Goal: Transaction & Acquisition: Purchase product/service

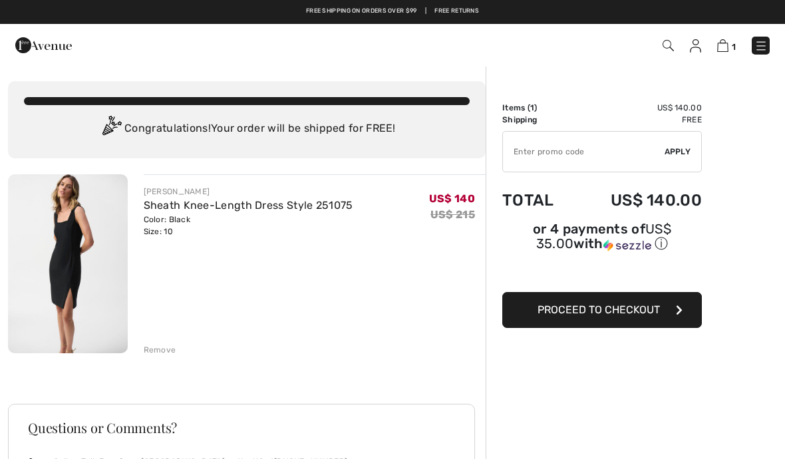
click at [678, 313] on icon "button" at bounding box center [679, 310] width 7 height 11
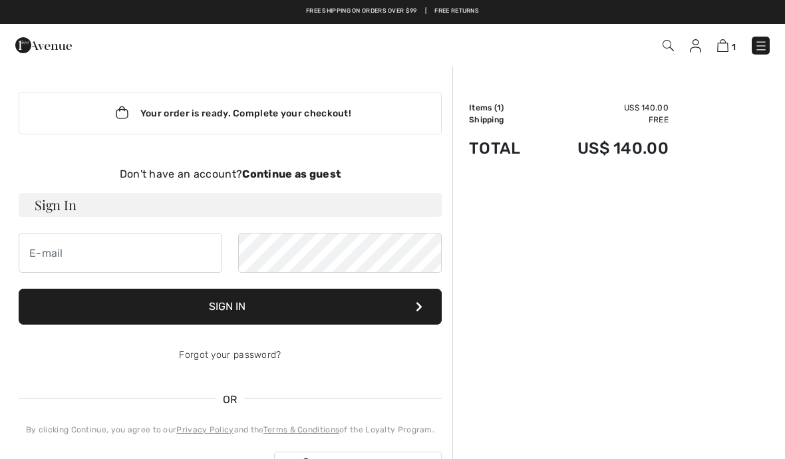
click at [570, 266] on div "Order Summary Details Items ( 1 ) US$ 140.00 Promo code US$ 0.00 Shipping Free …" at bounding box center [619, 445] width 333 height 761
click at [314, 172] on strong "Continue as guest" at bounding box center [291, 174] width 99 height 13
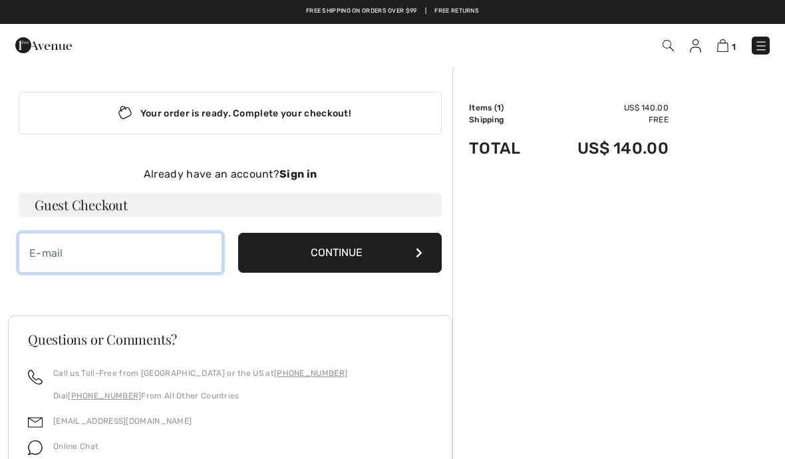
click at [51, 246] on input "email" at bounding box center [121, 253] width 204 height 40
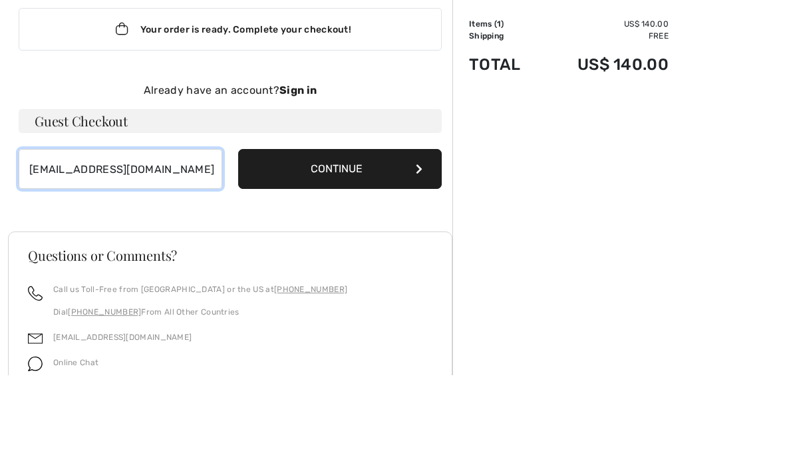
type input "bdkisiel@comcast.net"
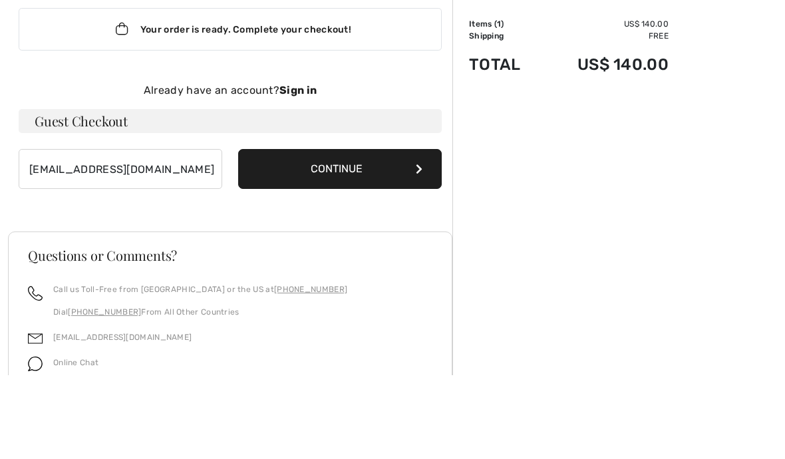
click at [424, 233] on button "Continue" at bounding box center [340, 253] width 204 height 40
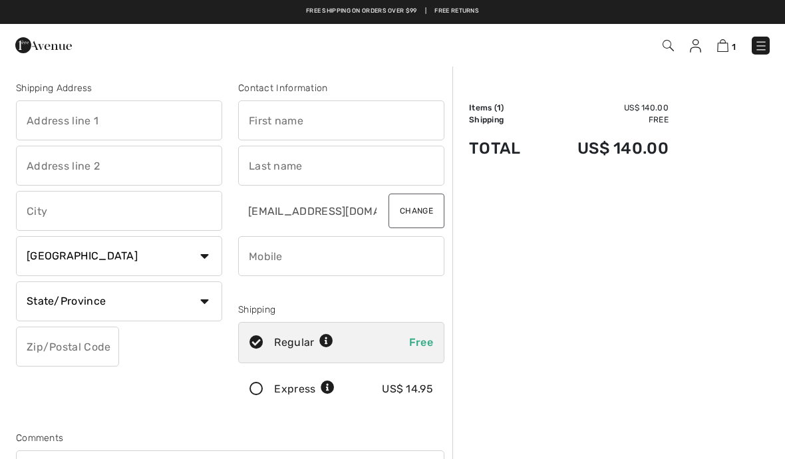
click at [204, 258] on select "Country Canada United States Afghanistan Aland Islands Albania Algeria American…" at bounding box center [119, 256] width 206 height 40
select select "US"
click at [202, 306] on select "State/Province Alabama Alaska American Samoa Arizona Arkansas California Colora…" at bounding box center [119, 302] width 206 height 40
select select "NH"
click at [164, 122] on input "text" at bounding box center [119, 121] width 206 height 40
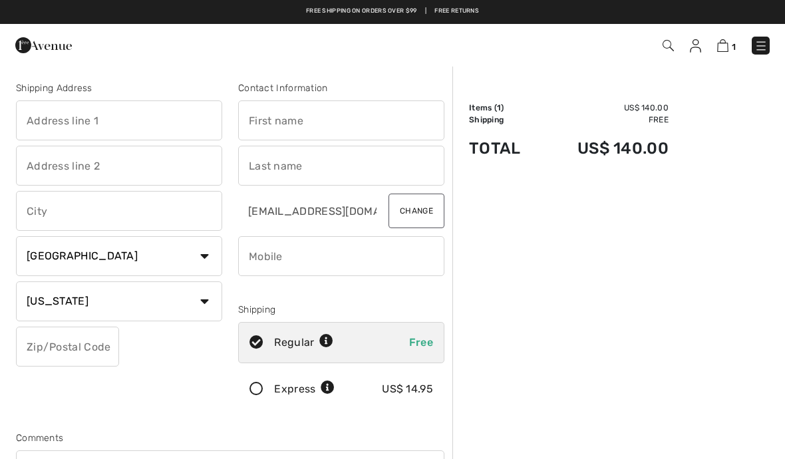
type input "19 Gifford Farm Rd"
type input "Stratham"
select select "0"
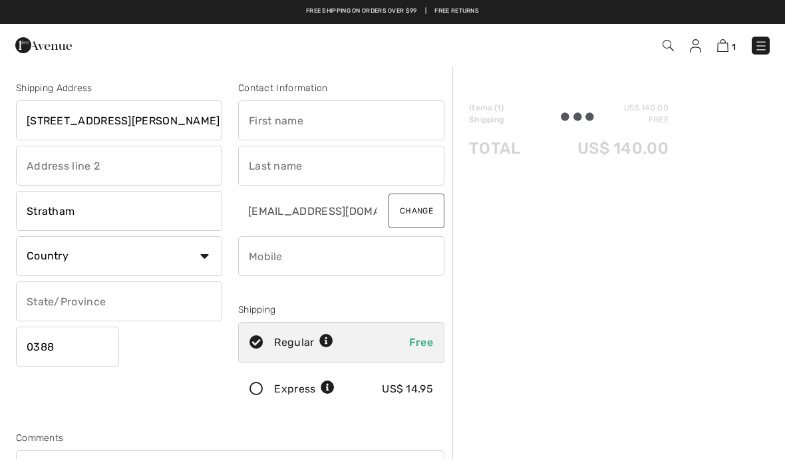
type input "03885"
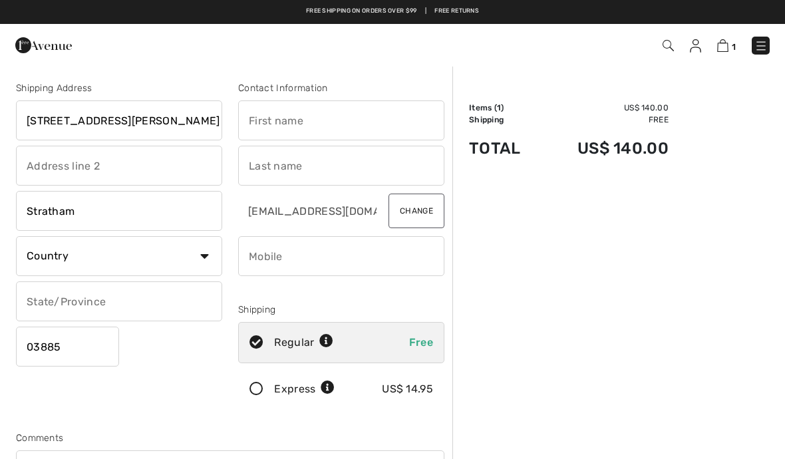
type input "Donna"
type input "Kisiel"
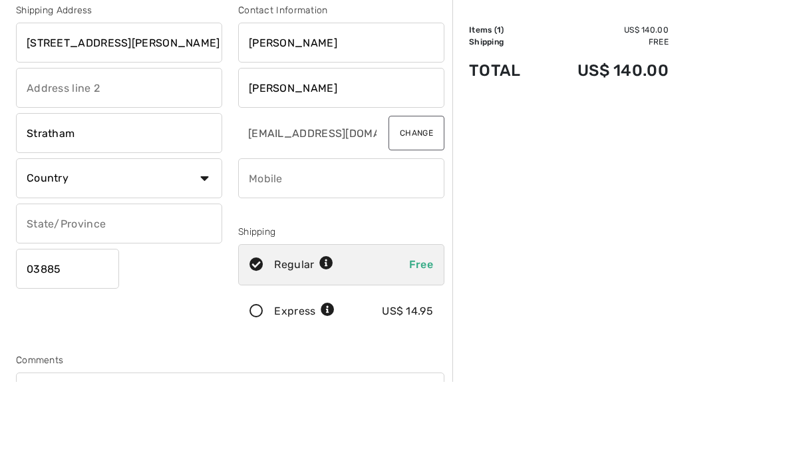
click at [359, 236] on input "phone" at bounding box center [341, 256] width 206 height 40
type input "6037707307"
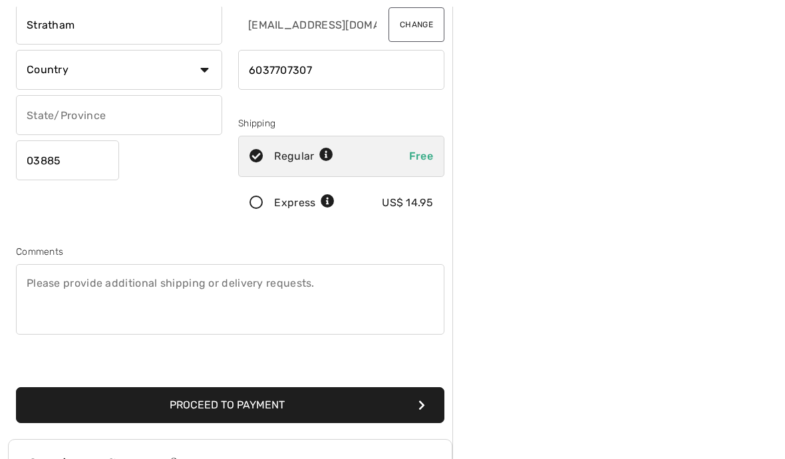
scroll to position [190, 0]
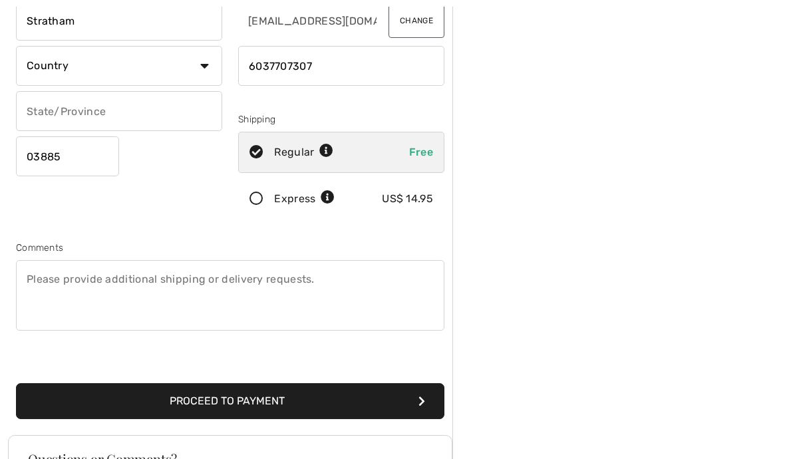
click at [421, 408] on button "Proceed to Payment" at bounding box center [230, 402] width 429 height 36
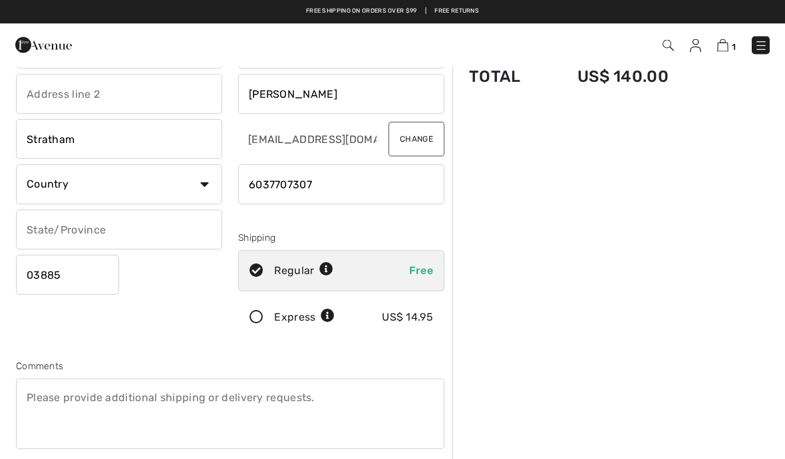
scroll to position [70, 0]
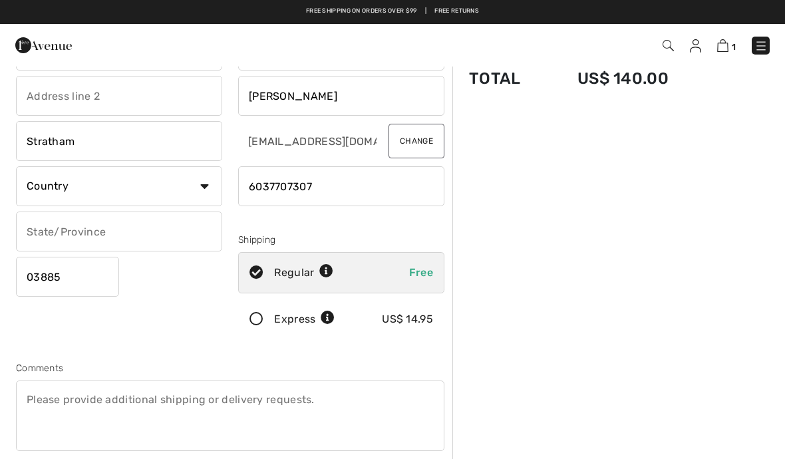
click at [204, 192] on select "Country Canada United States Afghanistan Aland Islands Albania Algeria American…" at bounding box center [119, 186] width 206 height 40
select select "US"
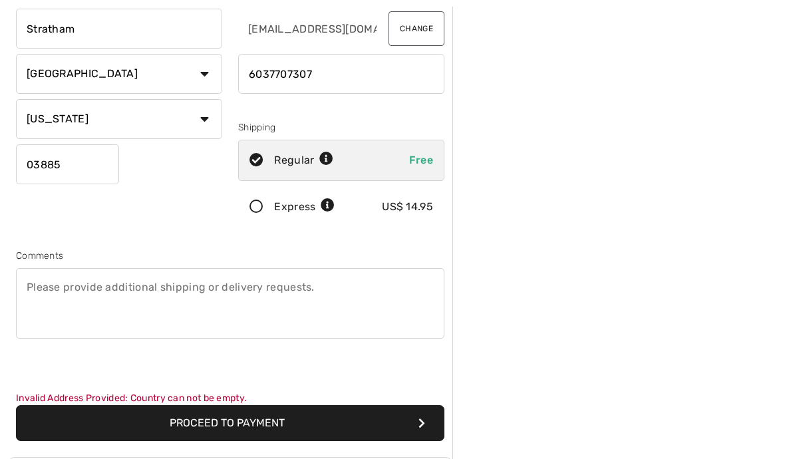
click at [327, 425] on button "Proceed to Payment" at bounding box center [230, 424] width 429 height 36
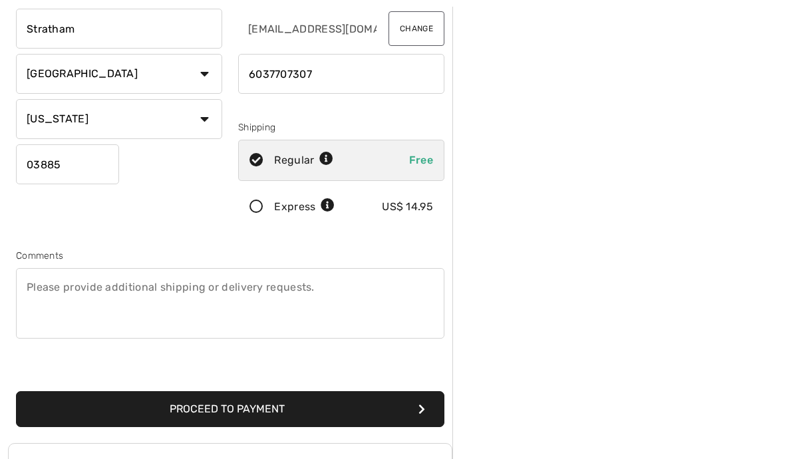
scroll to position [182, 0]
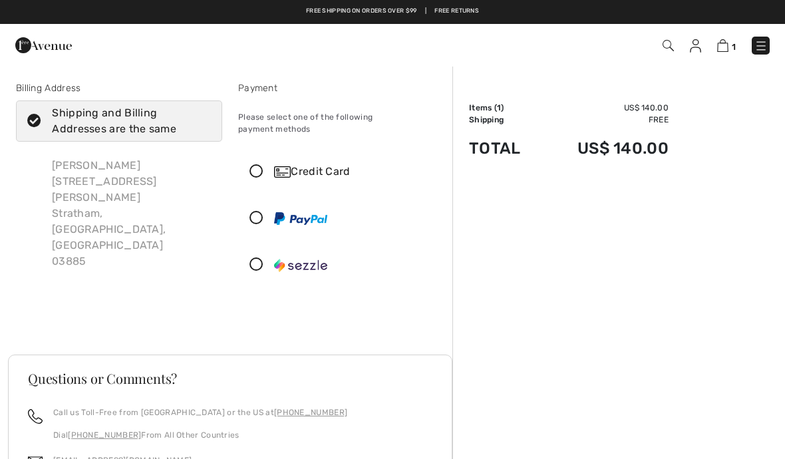
click at [258, 166] on icon at bounding box center [256, 172] width 35 height 14
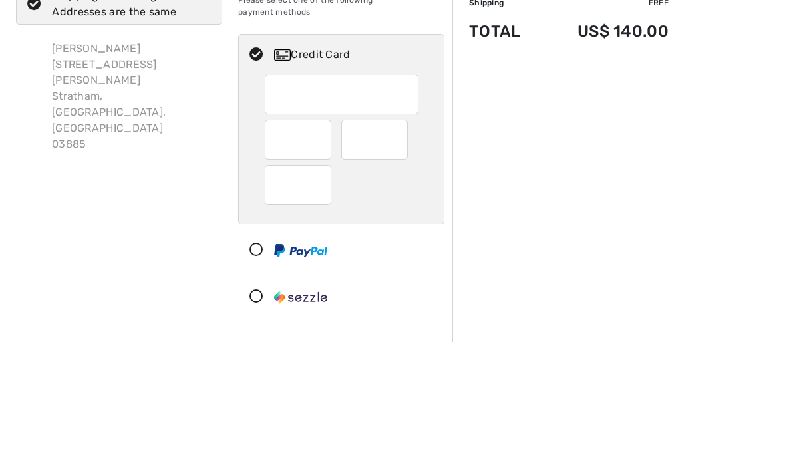
scroll to position [117, 0]
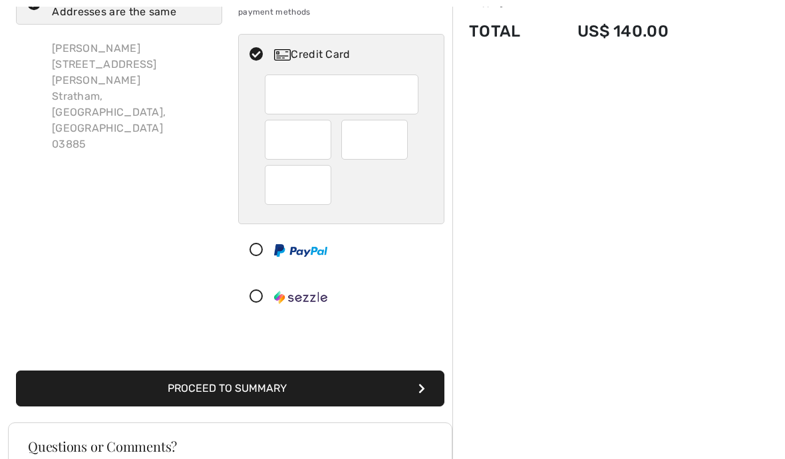
click at [354, 378] on button "Proceed to Summary" at bounding box center [230, 389] width 429 height 36
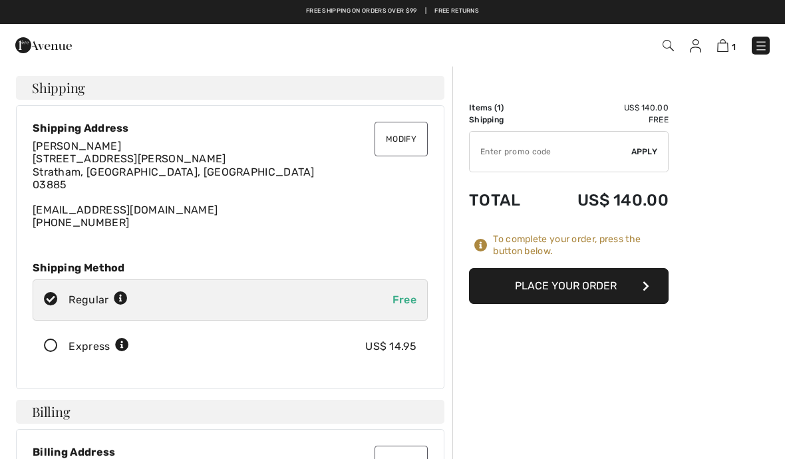
click at [641, 286] on button "Place Your Order" at bounding box center [569, 286] width 200 height 36
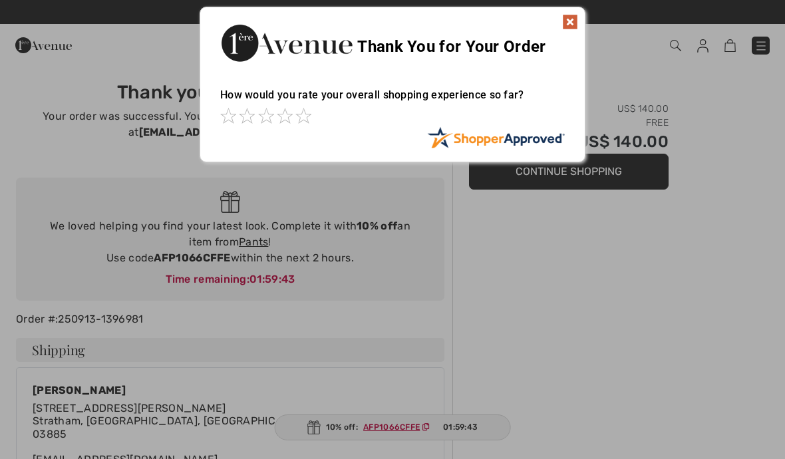
click at [566, 29] on img at bounding box center [570, 22] width 16 height 16
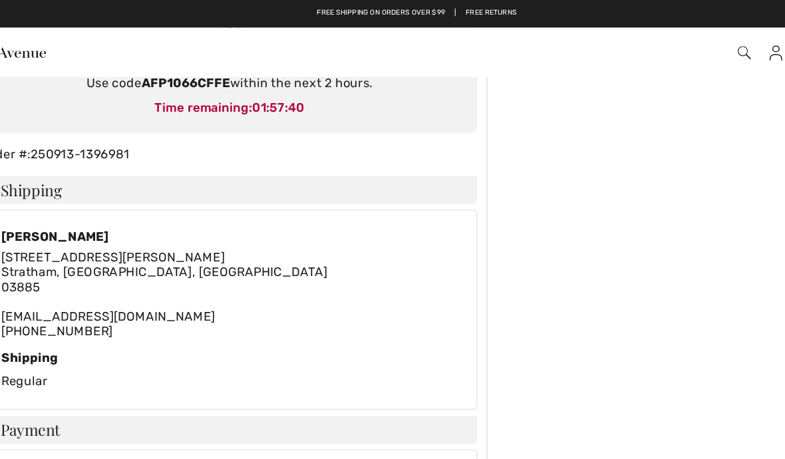
scroll to position [185, 0]
